Goal: Task Accomplishment & Management: Complete application form

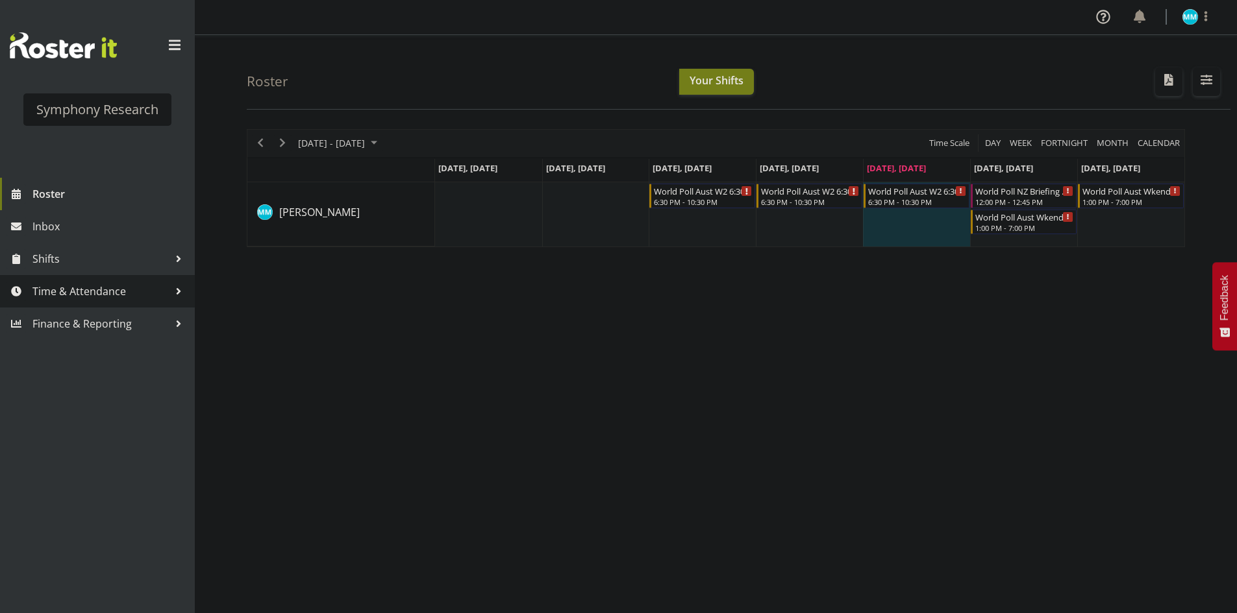
click at [133, 304] on link "Time & Attendance" at bounding box center [97, 291] width 195 height 32
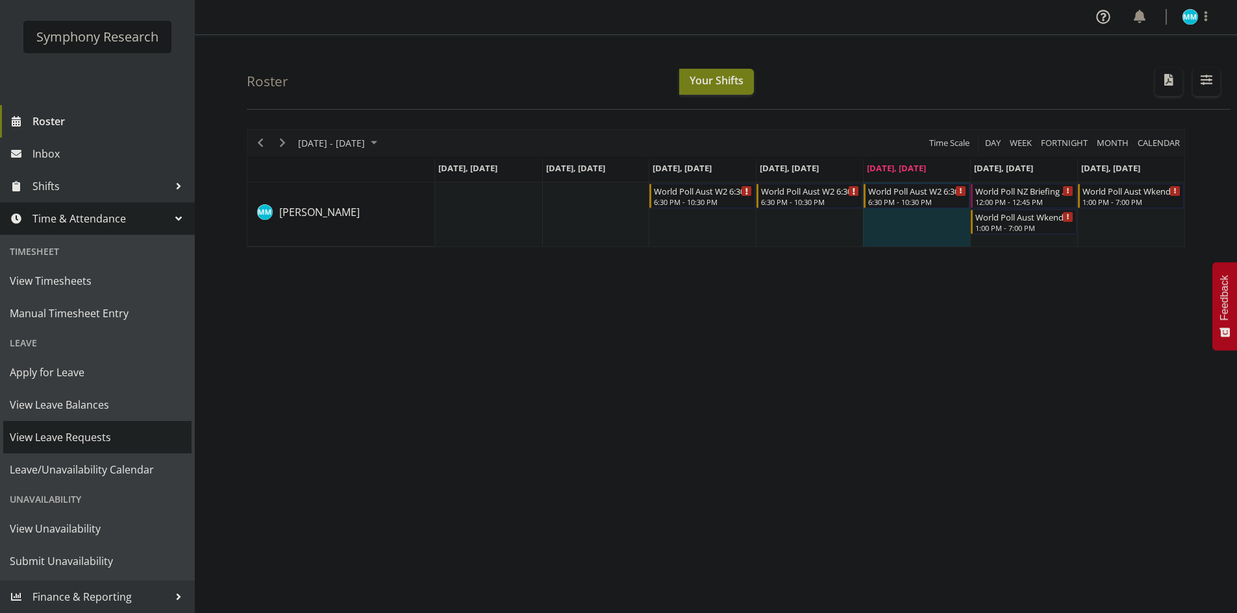
scroll to position [25, 0]
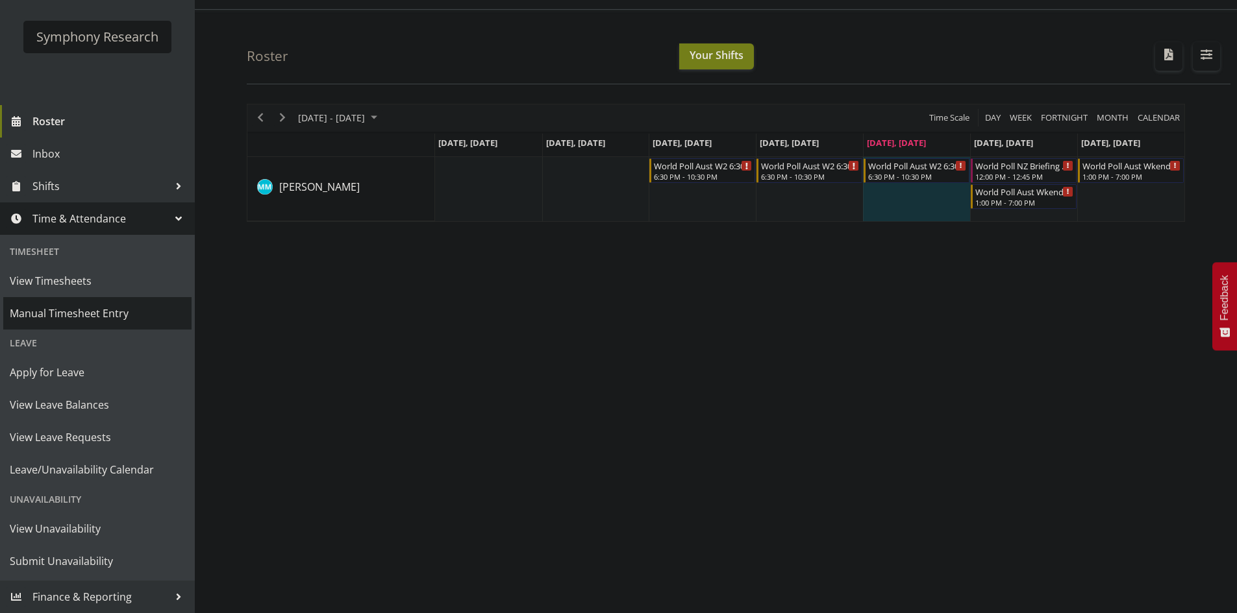
click at [119, 313] on span "Manual Timesheet Entry" at bounding box center [97, 313] width 175 height 19
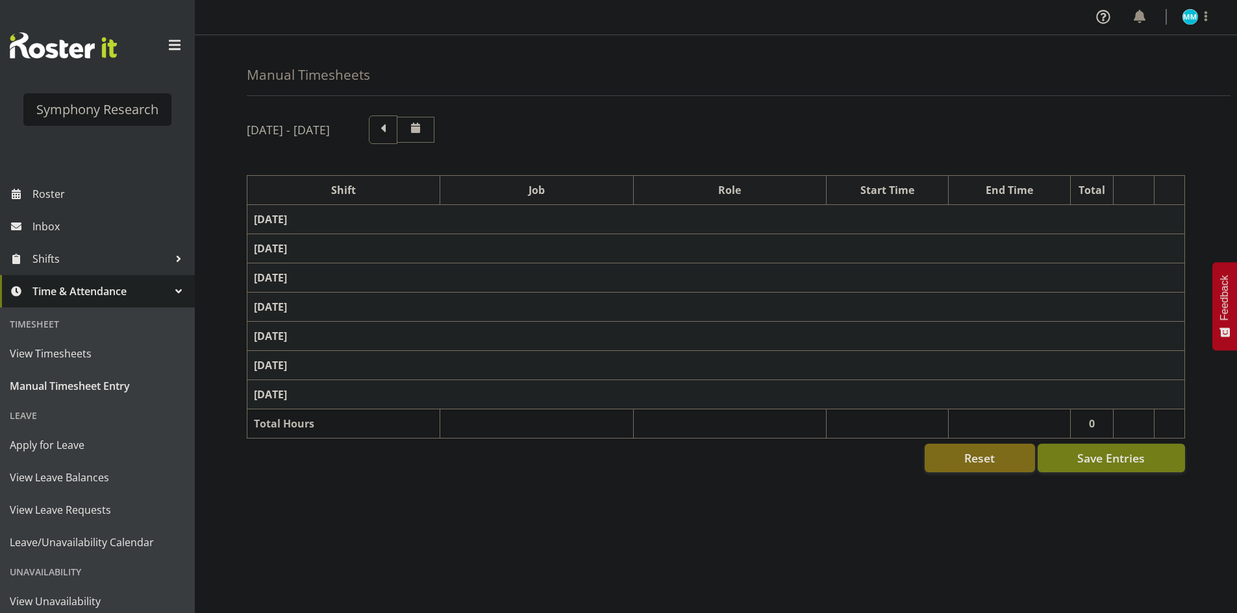
select select "48116"
select select "10239"
select select "47"
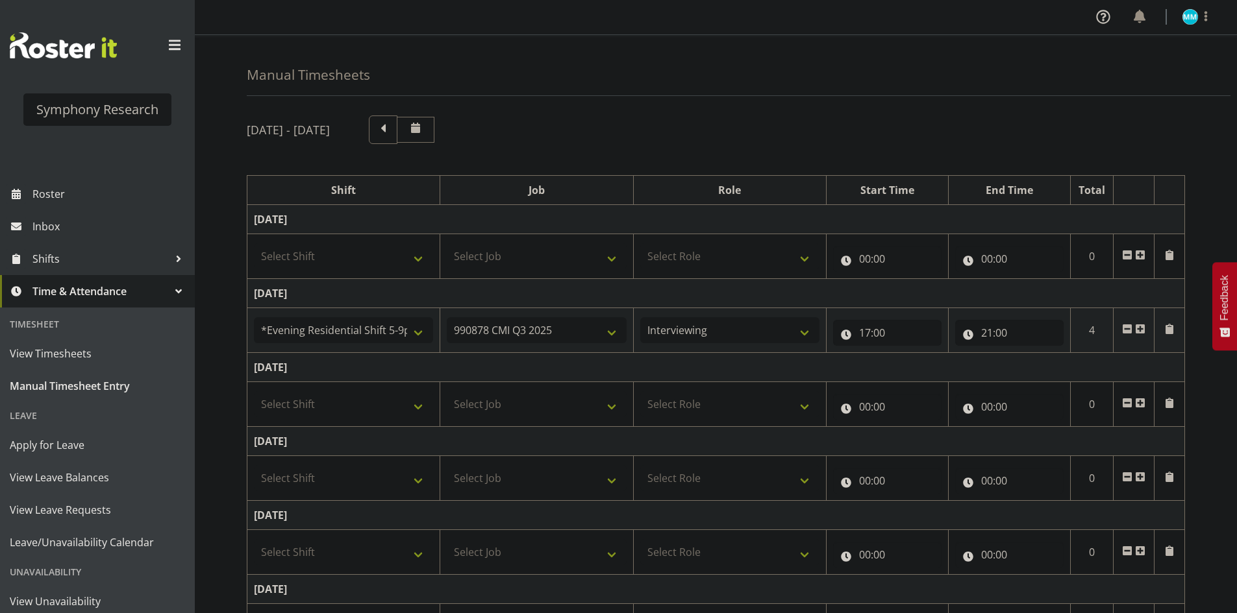
scroll to position [130, 0]
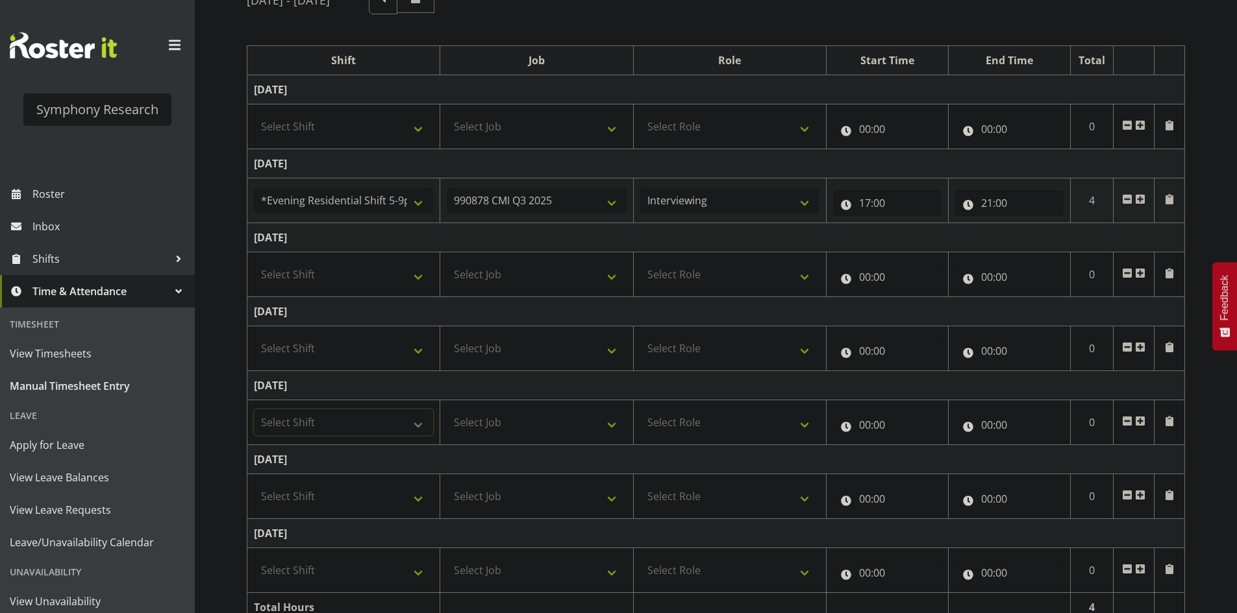
click at [404, 414] on select "Select Shift !!Project Briefing (Job to be assigned) !!Weekend Residential (Ros…" at bounding box center [343, 423] width 179 height 26
select select "56692"
click at [254, 410] on select "Select Shift !!Project Briefing (Job to be assigned) !!Weekend Residential (Ros…" at bounding box center [343, 423] width 179 height 26
click at [519, 416] on select "Select Job 550060 IF Admin 553492 World Poll Aus Wave 2 Main 2025 553500 BFM [D…" at bounding box center [536, 423] width 179 height 26
select select "10499"
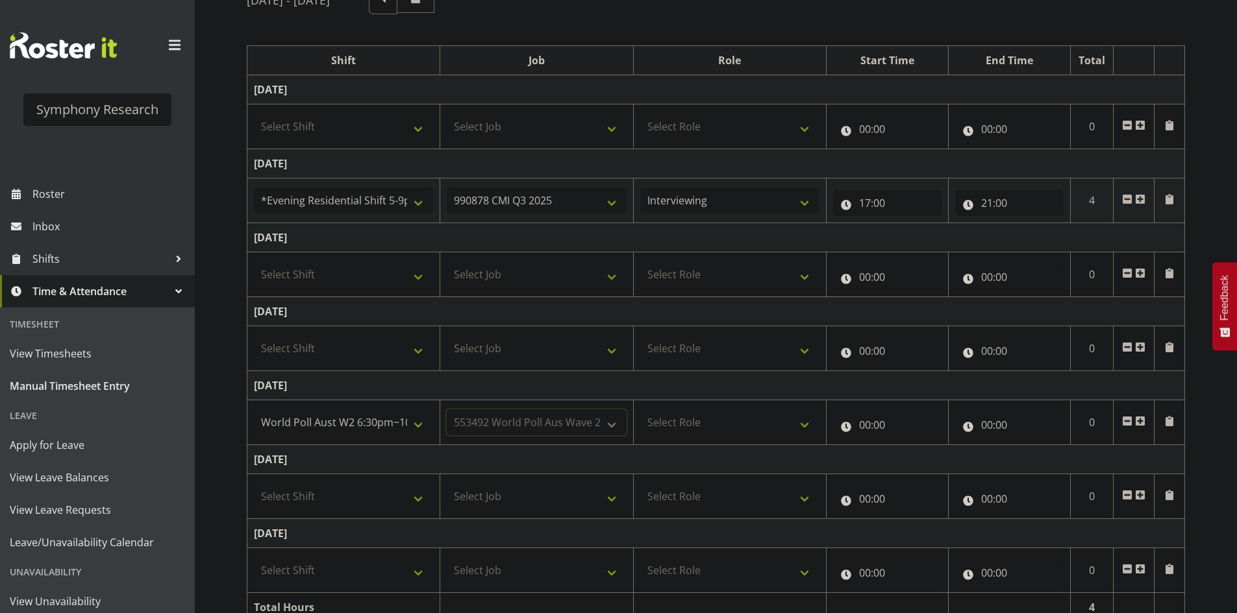
click at [447, 410] on select "Select Job 550060 IF Admin 553492 World Poll Aus Wave 2 Main 2025 553500 BFM [D…" at bounding box center [536, 423] width 179 height 26
click at [703, 412] on select "Select Role Briefing Interviewing" at bounding box center [729, 423] width 179 height 26
select select "47"
click at [640, 410] on select "Select Role Briefing Interviewing" at bounding box center [729, 423] width 179 height 26
click at [869, 422] on input "00:00" at bounding box center [887, 425] width 108 height 26
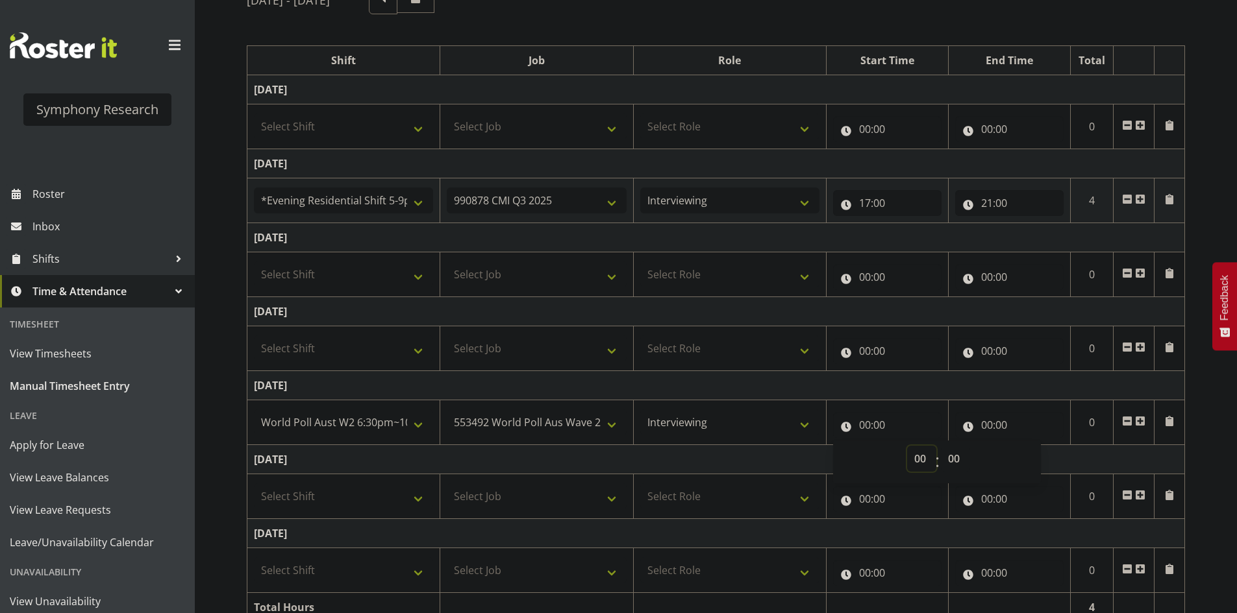
click at [926, 454] on select "00 01 02 03 04 05 06 07 08 09 10 11 12 13 14 15 16 17 18 19 20 21 22 23" at bounding box center [921, 459] width 29 height 26
select select "18"
click at [907, 446] on select "00 01 02 03 04 05 06 07 08 09 10 11 12 13 14 15 16 17 18 19 20 21 22 23" at bounding box center [921, 459] width 29 height 26
type input "18:00"
click at [864, 420] on input "18:00" at bounding box center [887, 425] width 108 height 26
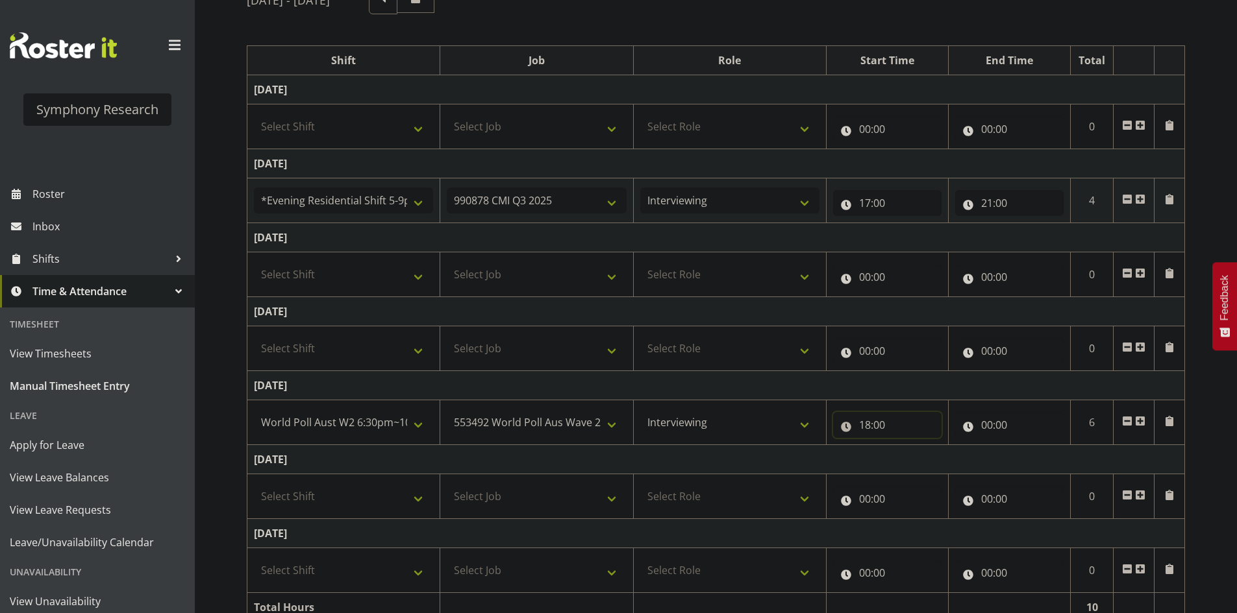
click at [874, 423] on input "18:00" at bounding box center [887, 425] width 108 height 26
click at [954, 454] on select "00 01 02 03 04 05 06 07 08 09 10 11 12 13 14 15 16 17 18 19 20 21 22 23 24 25 2…" at bounding box center [955, 459] width 29 height 26
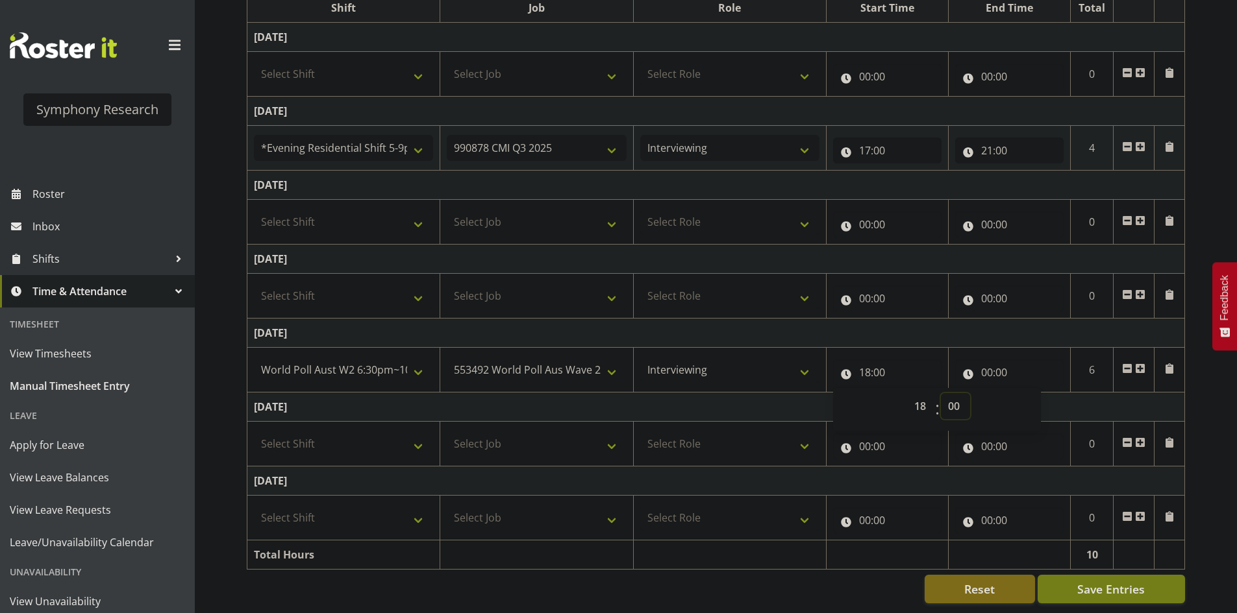
click at [951, 399] on select "00 01 02 03 04 05 06 07 08 09 10 11 12 13 14 15 16 17 18 19 20 21 22 23 24 25 2…" at bounding box center [955, 406] width 29 height 26
select select "30"
click at [941, 393] on select "00 01 02 03 04 05 06 07 08 09 10 11 12 13 14 15 16 17 18 19 20 21 22 23 24 25 2…" at bounding box center [955, 406] width 29 height 26
type input "18:30"
click at [970, 335] on td "[DATE]" at bounding box center [715, 333] width 937 height 29
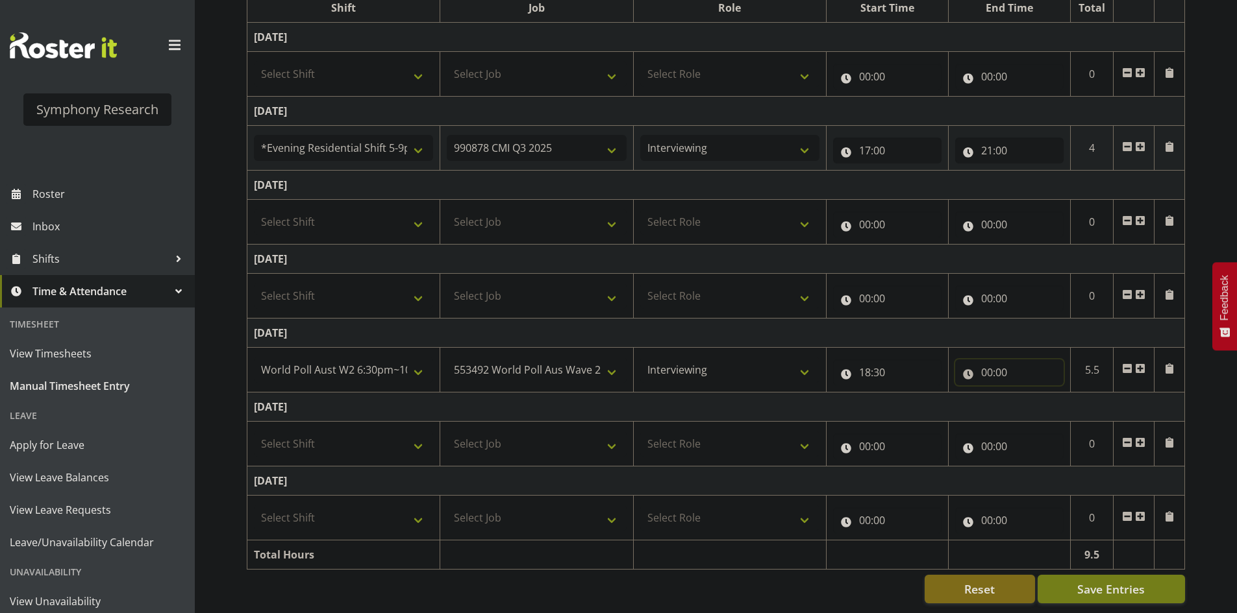
click at [988, 360] on input "00:00" at bounding box center [1009, 373] width 108 height 26
click at [1040, 393] on select "00 01 02 03 04 05 06 07 08 09 10 11 12 13 14 15 16 17 18 19 20 21 22 23" at bounding box center [1043, 406] width 29 height 26
select select "22"
click at [1029, 393] on select "00 01 02 03 04 05 06 07 08 09 10 11 12 13 14 15 16 17 18 19 20 21 22 23" at bounding box center [1043, 406] width 29 height 26
type input "22:00"
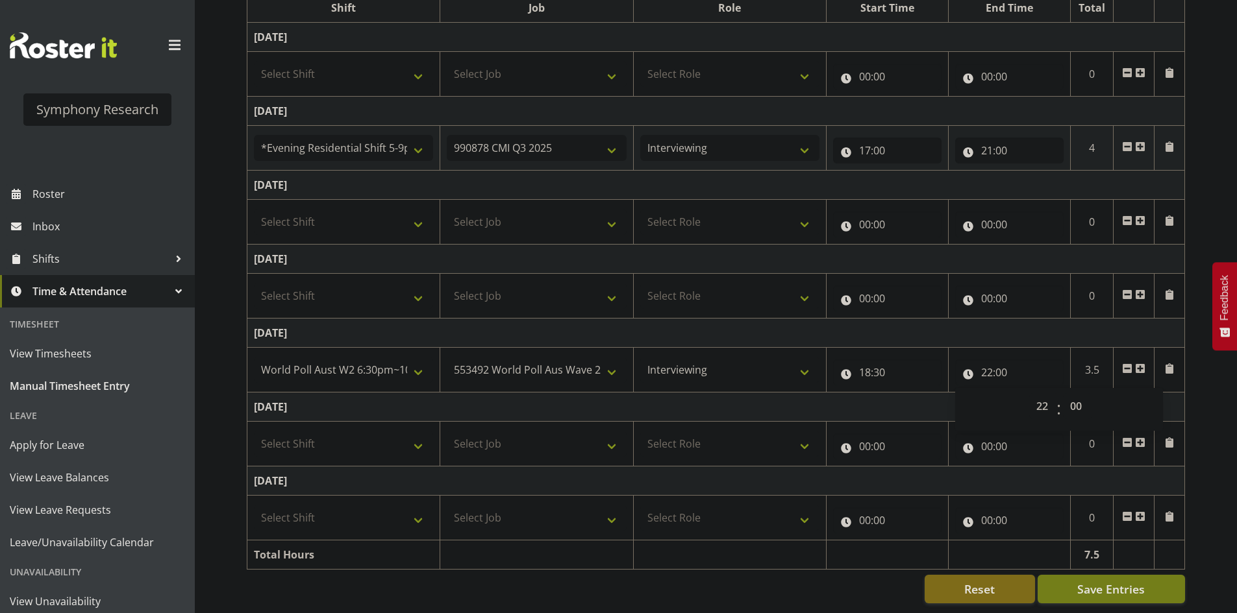
click at [1043, 348] on td "22:00 00 01 02 03 04 05 06 07 08 09 10 11 12 13 14 15 16 17 18 19 20 21 22 23 :…" at bounding box center [1009, 370] width 122 height 45
click at [1002, 360] on input "22:00" at bounding box center [1009, 373] width 108 height 26
click at [1070, 393] on select "00 01 02 03 04 05 06 07 08 09 10 11 12 13 14 15 16 17 18 19 20 21 22 23 24 25 2…" at bounding box center [1077, 406] width 29 height 26
select select "55"
click at [1063, 393] on select "00 01 02 03 04 05 06 07 08 09 10 11 12 13 14 15 16 17 18 19 20 21 22 23 24 25 2…" at bounding box center [1077, 406] width 29 height 26
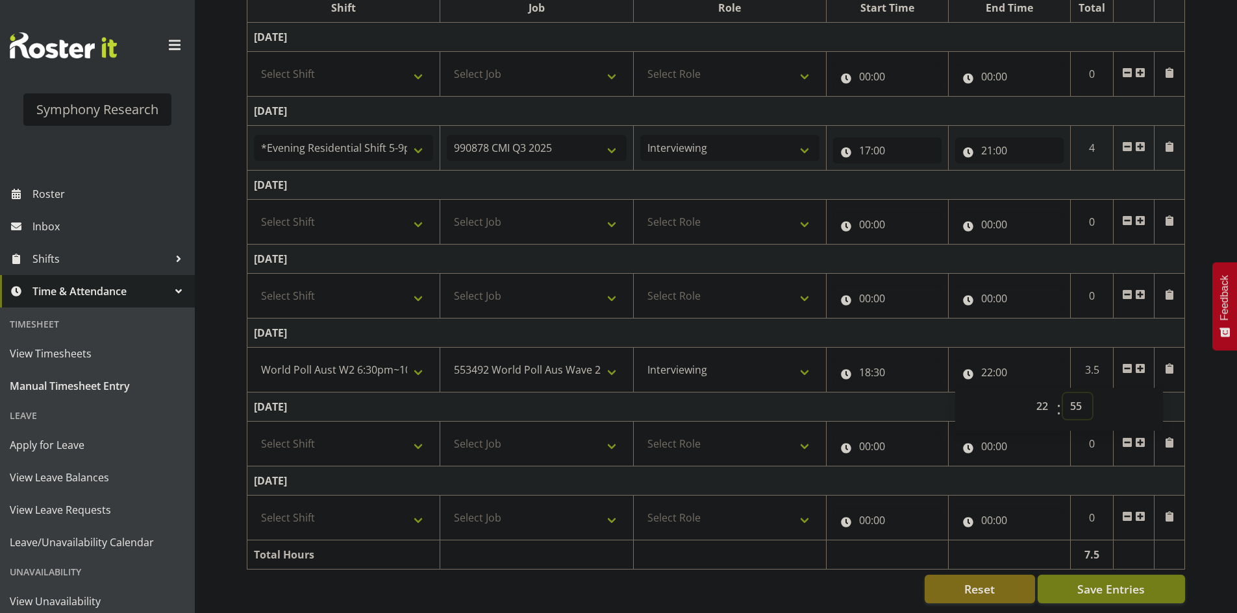
type input "22:55"
click at [1059, 320] on td "[DATE]" at bounding box center [715, 333] width 937 height 29
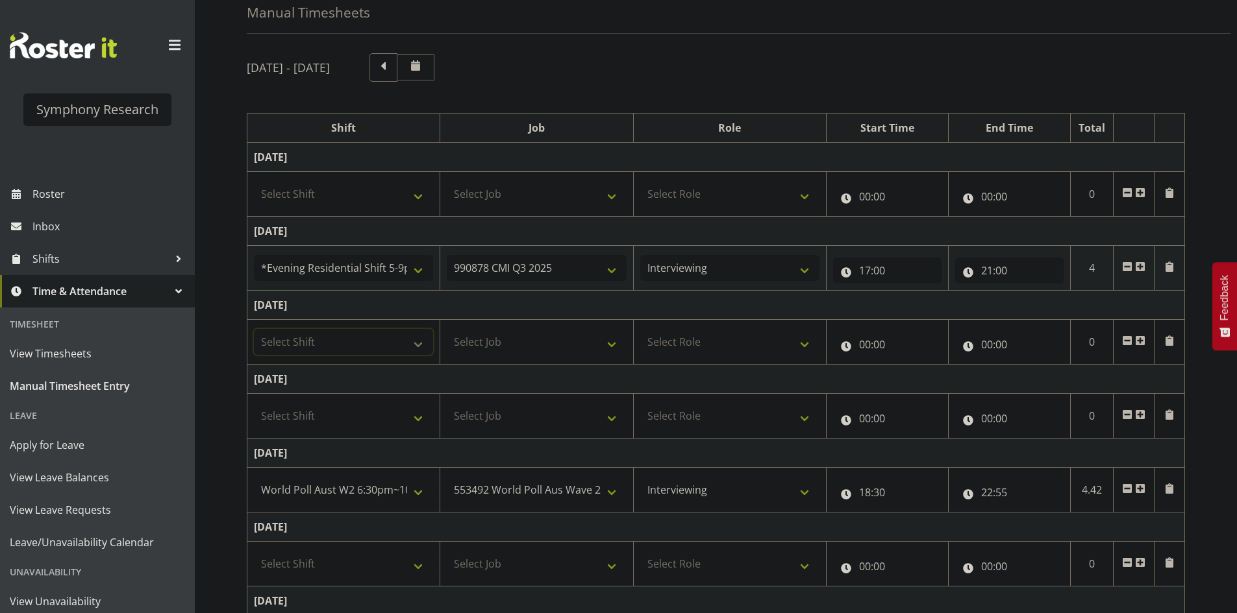
click at [393, 340] on select "Select Shift !!Project Briefing (Job to be assigned) !!Weekend Residential (Ros…" at bounding box center [343, 342] width 179 height 26
click at [254, 329] on select "Select Shift !!Project Briefing (Job to be assigned) !!Weekend Residential (Ros…" at bounding box center [343, 342] width 179 height 26
click at [412, 336] on select "!!Project Briefing (Job to be assigned) !!Weekend Residential (Roster IT Shift …" at bounding box center [343, 342] width 179 height 26
select select "56692"
click at [254, 329] on select "!!Project Briefing (Job to be assigned) !!Weekend Residential (Roster IT Shift …" at bounding box center [343, 342] width 179 height 26
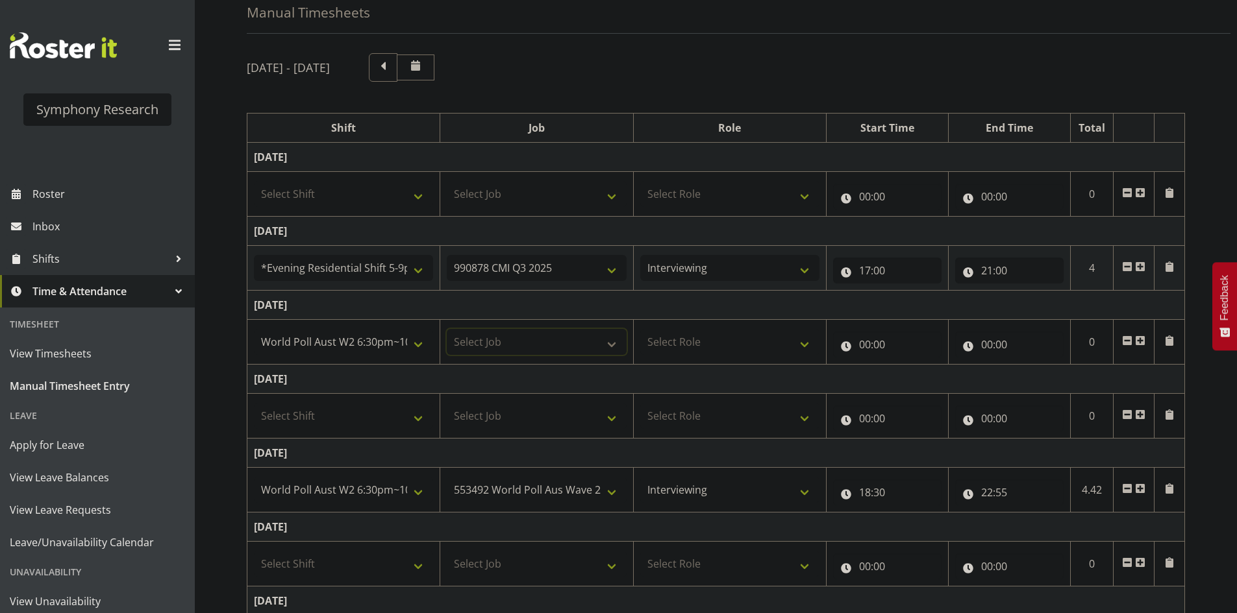
click at [497, 337] on select "Select Job 550060 IF Admin 553492 World Poll Aus Wave 2 Main 2025 553500 BFM [D…" at bounding box center [536, 342] width 179 height 26
select select "10499"
click at [447, 329] on select "Select Job 550060 IF Admin 553492 World Poll Aus Wave 2 Main 2025 553500 BFM [D…" at bounding box center [536, 342] width 179 height 26
click at [719, 349] on select "Select Role Briefing Interviewing" at bounding box center [729, 342] width 179 height 26
select select "47"
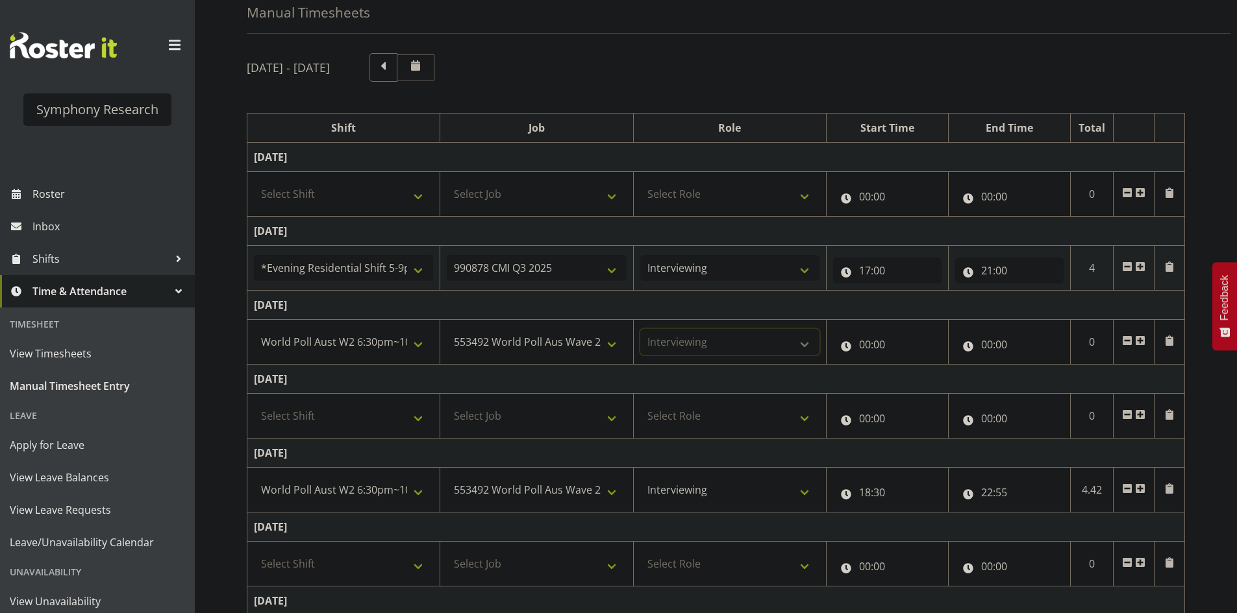
click at [640, 329] on select "Select Role Briefing Interviewing" at bounding box center [729, 342] width 179 height 26
click at [862, 353] on input "00:00" at bounding box center [887, 345] width 108 height 26
click at [917, 380] on select "00 01 02 03 04 05 06 07 08 09 10 11 12 13 14 15 16 17 18 19 20 21 22 23" at bounding box center [921, 378] width 29 height 26
select select "18"
click at [907, 365] on select "00 01 02 03 04 05 06 07 08 09 10 11 12 13 14 15 16 17 18 19 20 21 22 23" at bounding box center [921, 378] width 29 height 26
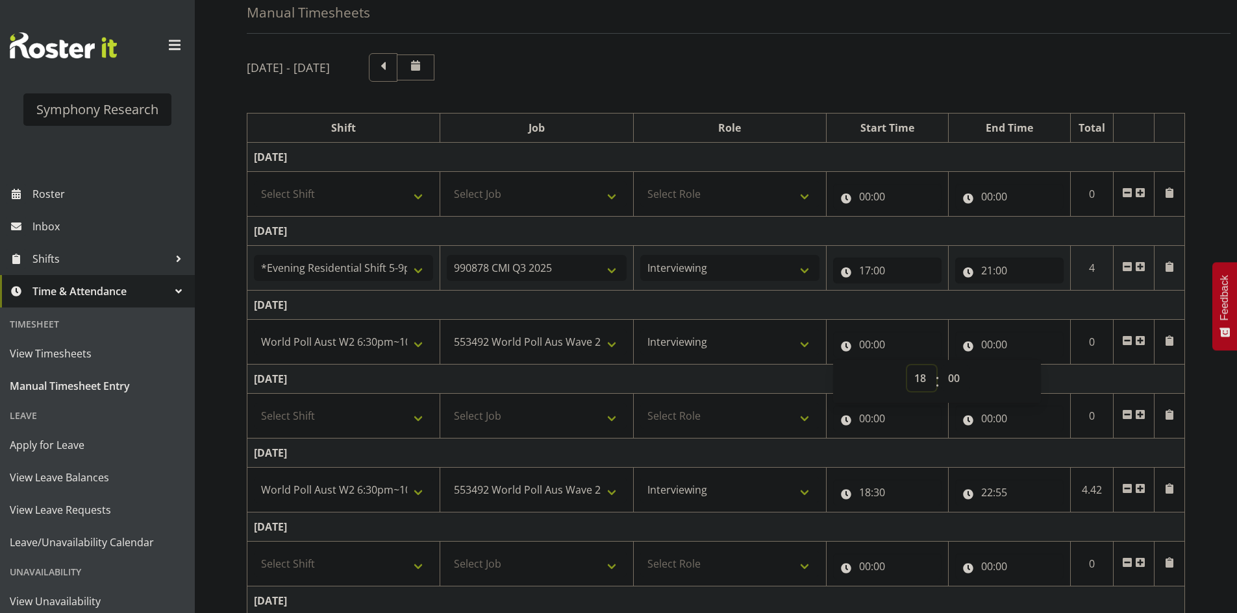
type input "18:00"
click at [887, 346] on input "18:00" at bounding box center [887, 345] width 108 height 26
click at [889, 347] on input "18:00" at bounding box center [887, 345] width 108 height 26
drag, startPoint x: 944, startPoint y: 371, endPoint x: 950, endPoint y: 373, distance: 7.0
click at [946, 372] on select "00 01 02 03 04 05 06 07 08 09 10 11 12 13 14 15 16 17 18 19 20 21 22 23 24 25 2…" at bounding box center [955, 378] width 29 height 26
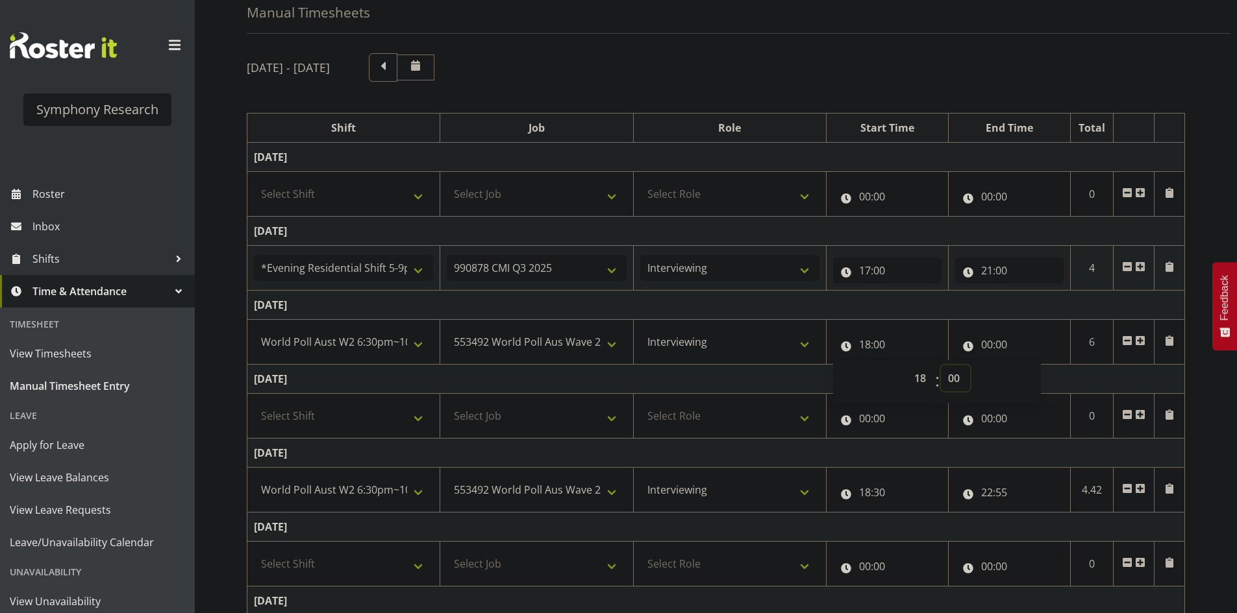
select select "30"
click at [941, 365] on select "00 01 02 03 04 05 06 07 08 09 10 11 12 13 14 15 16 17 18 19 20 21 22 23 24 25 2…" at bounding box center [955, 378] width 29 height 26
type input "18:30"
drag, startPoint x: 961, startPoint y: 314, endPoint x: 967, endPoint y: 320, distance: 8.3
click at [962, 315] on td "[DATE]" at bounding box center [715, 305] width 937 height 29
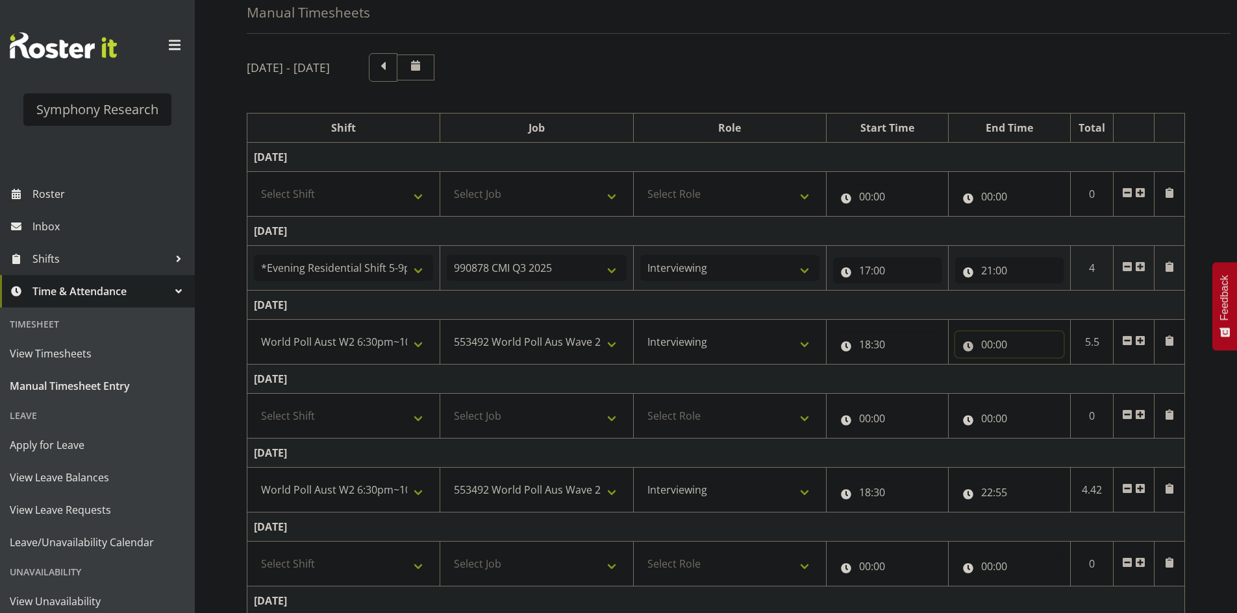
click at [981, 348] on input "00:00" at bounding box center [1009, 345] width 108 height 26
click at [1031, 376] on select "00 01 02 03 04 05 06 07 08 09 10 11 12 13 14 15 16 17 18 19 20 21 22 23" at bounding box center [1043, 378] width 29 height 26
select select "22"
click at [1029, 365] on select "00 01 02 03 04 05 06 07 08 09 10 11 12 13 14 15 16 17 18 19 20 21 22 23" at bounding box center [1043, 378] width 29 height 26
type input "22:00"
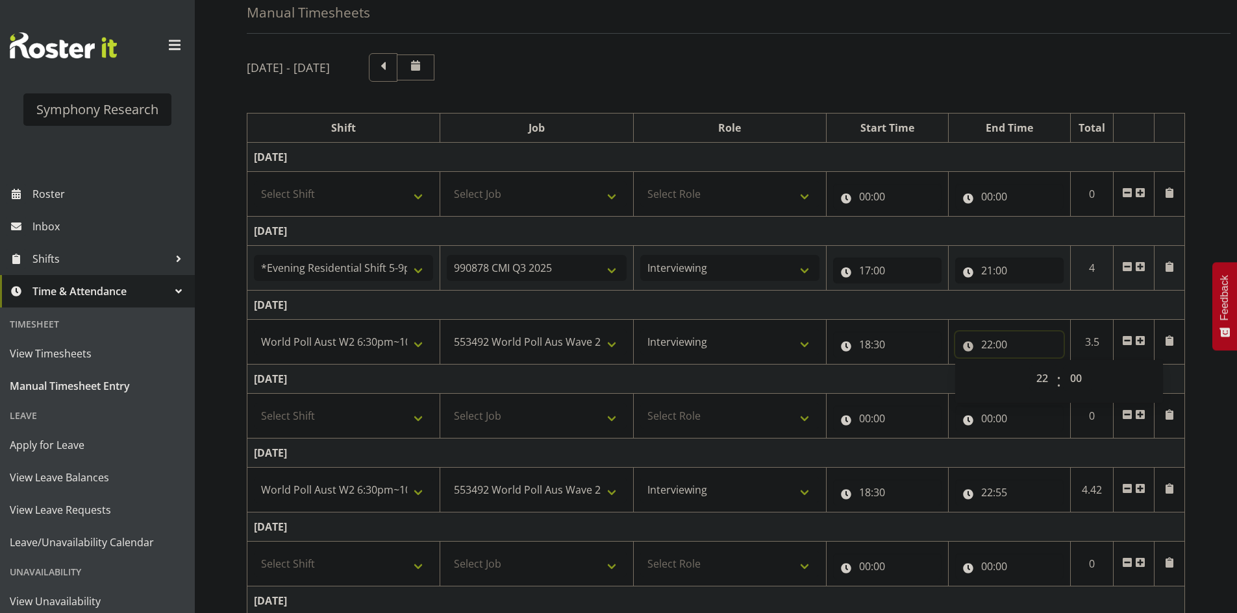
click at [1011, 348] on input "22:00" at bounding box center [1009, 345] width 108 height 26
click at [1000, 349] on input "22:00" at bounding box center [1009, 345] width 108 height 26
click at [1063, 376] on select "00 01 02 03 04 05 06 07 08 09 10 11 12 13 14 15 16 17 18 19 20 21 22 23 24 25 2…" at bounding box center [1077, 378] width 29 height 26
select select "30"
click at [1063, 365] on select "00 01 02 03 04 05 06 07 08 09 10 11 12 13 14 15 16 17 18 19 20 21 22 23 24 25 2…" at bounding box center [1077, 378] width 29 height 26
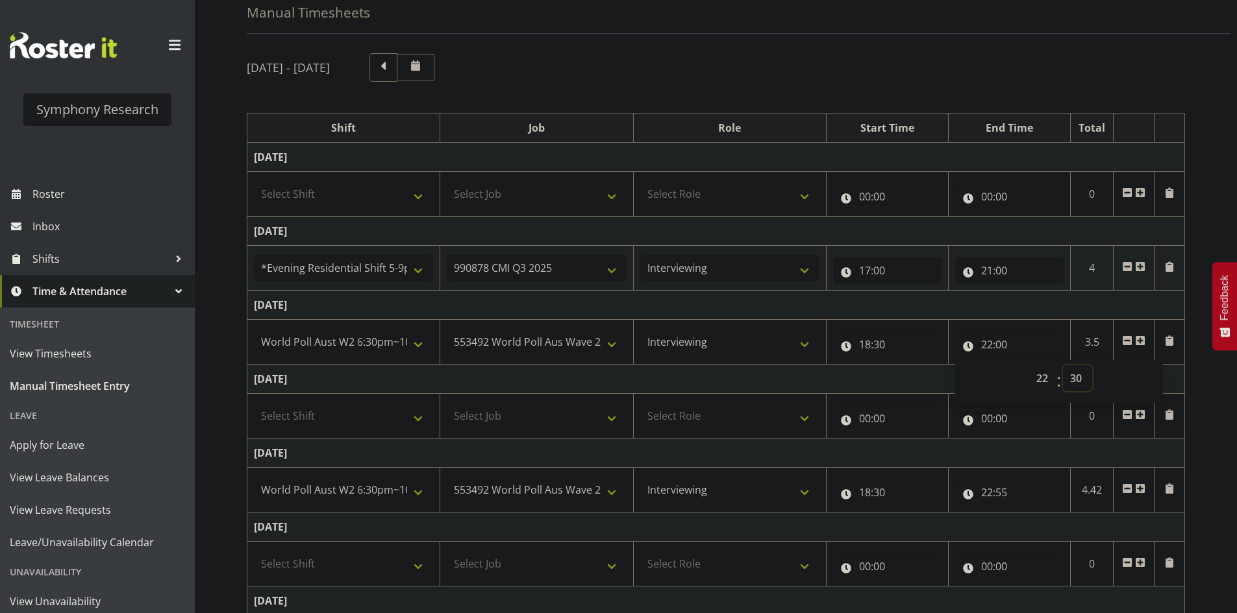
type input "22:30"
click at [1048, 307] on td "[DATE]" at bounding box center [715, 305] width 937 height 29
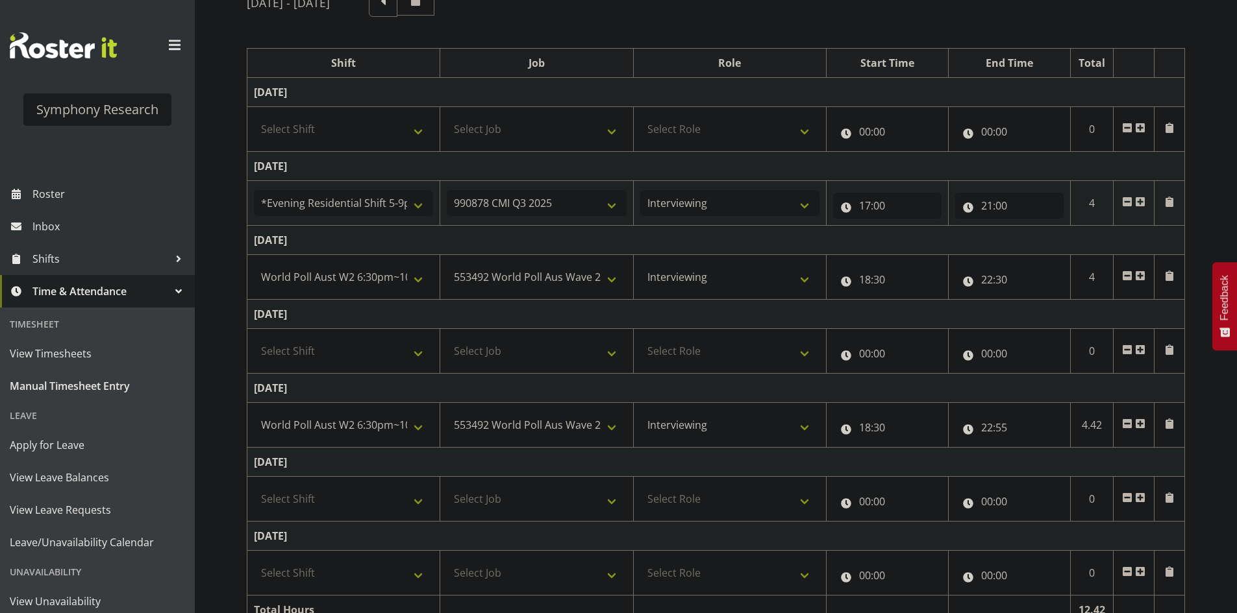
scroll to position [192, 0]
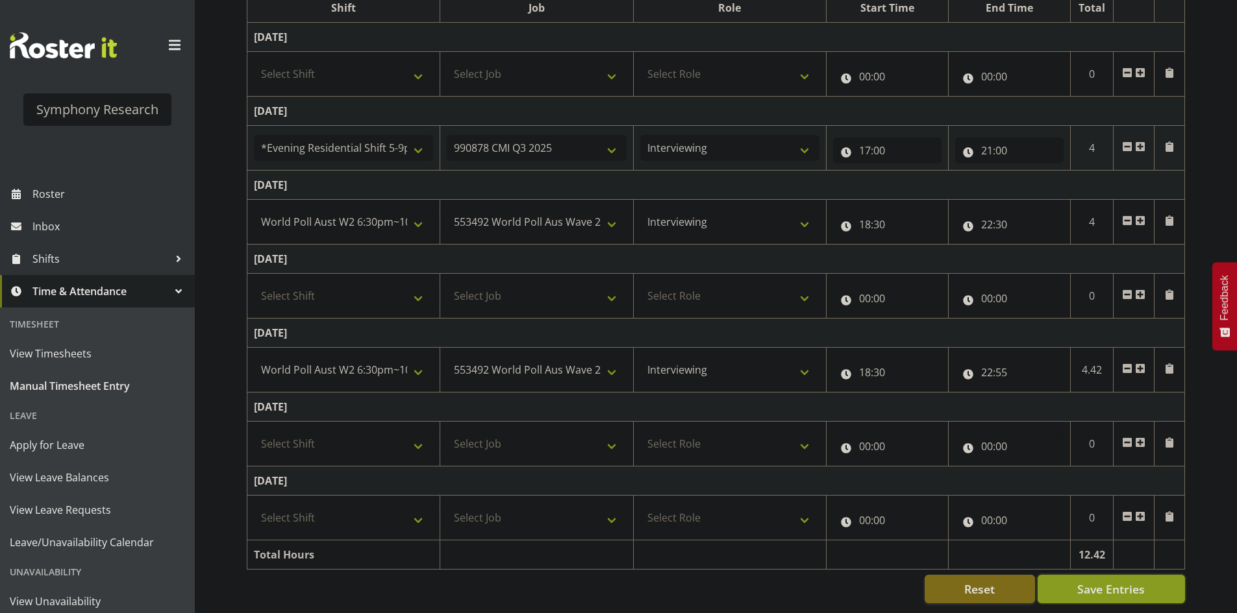
click at [1115, 582] on span "Save Entries" at bounding box center [1111, 589] width 68 height 17
